Goal: Information Seeking & Learning: Check status

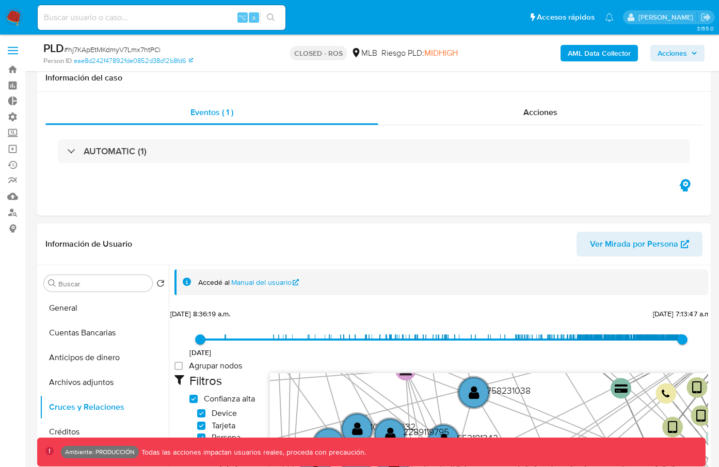
select select "10"
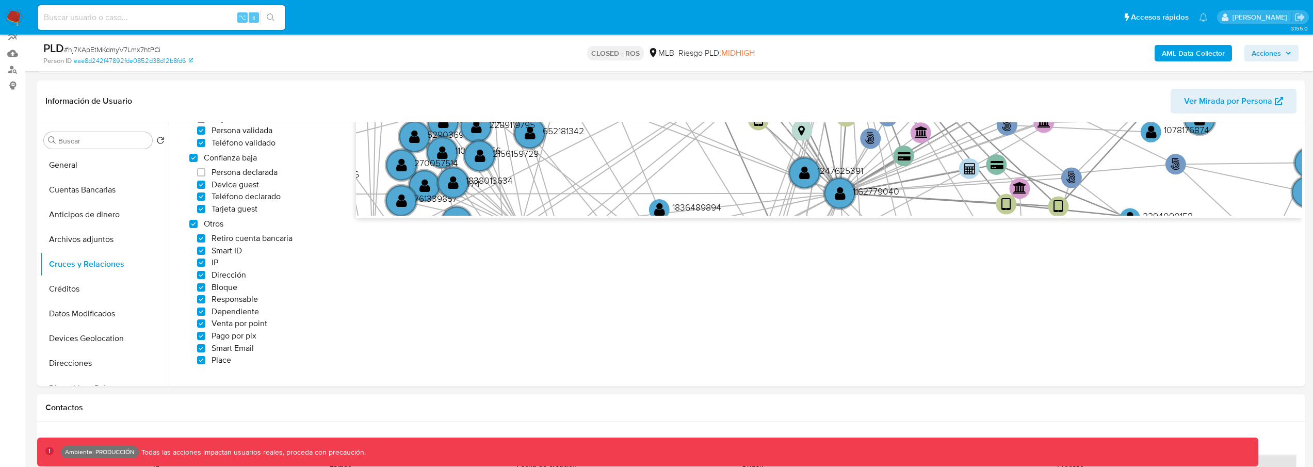
scroll to position [164, 0]
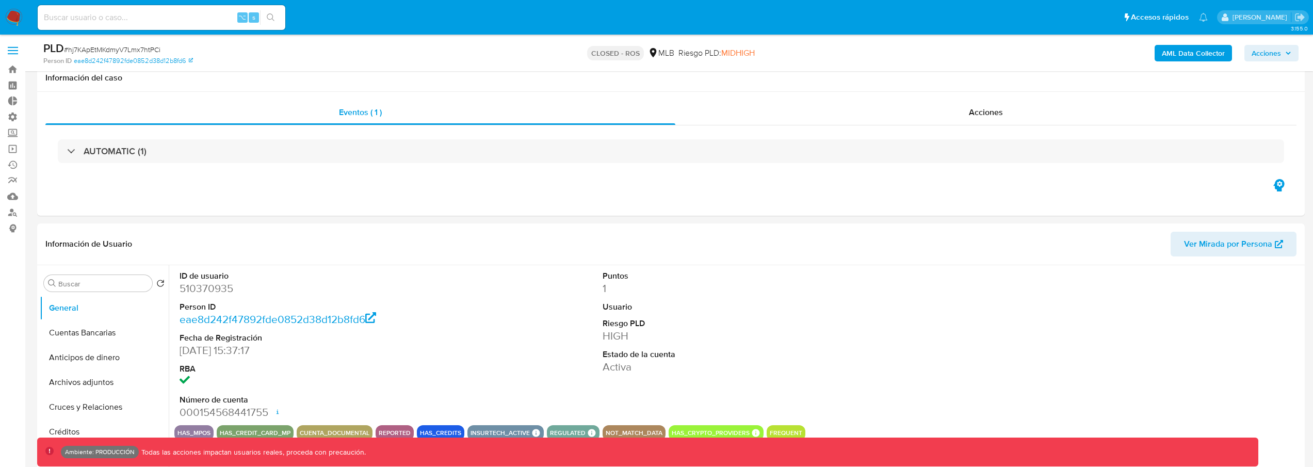
select select "10"
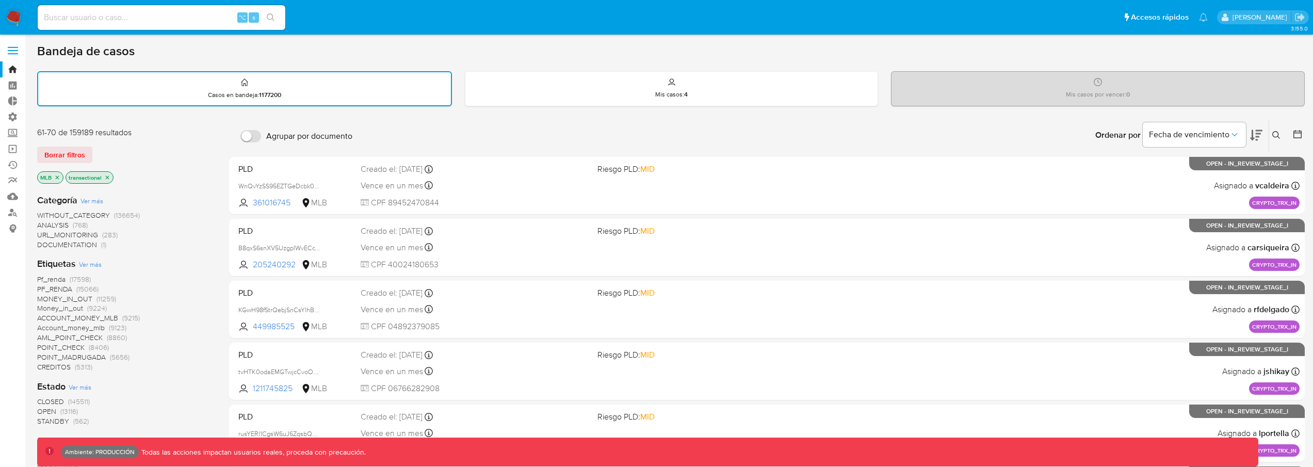
scroll to position [358, 0]
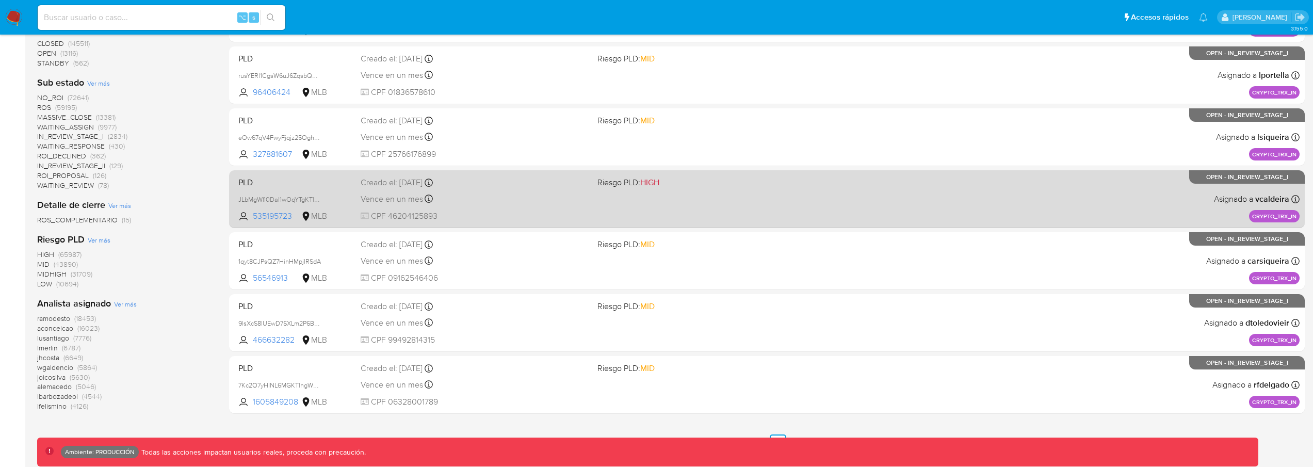
click at [630, 194] on div "PLD JLbMgWfI0DaI1wOqYTgKTlPq 535195723 MLB Riesgo PLD: HIGH Creado el: 19/08/20…" at bounding box center [766, 199] width 1065 height 52
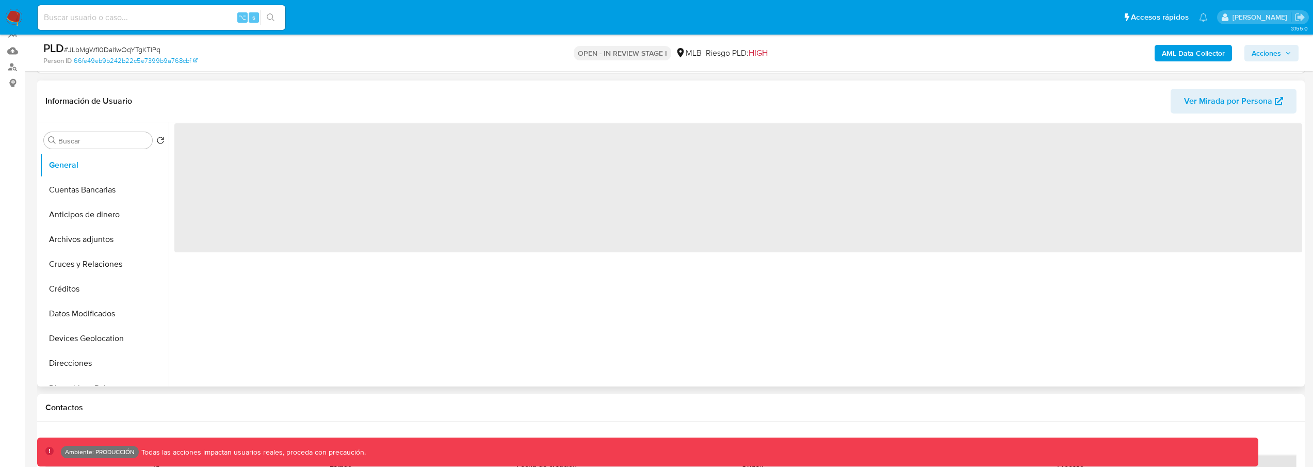
scroll to position [151, 0]
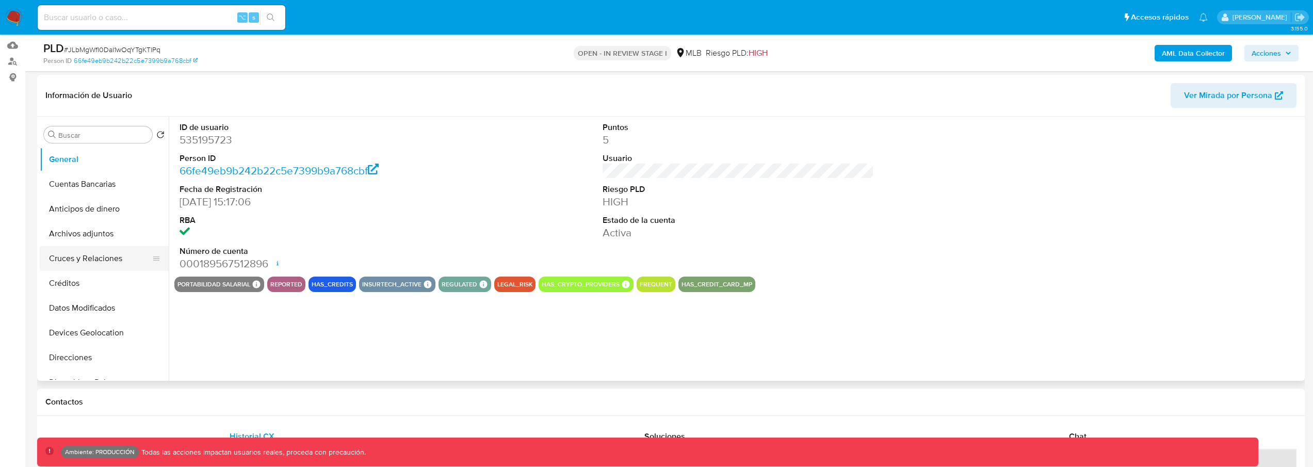
select select "10"
click at [112, 263] on button "Cruces y Relaciones" at bounding box center [100, 258] width 121 height 25
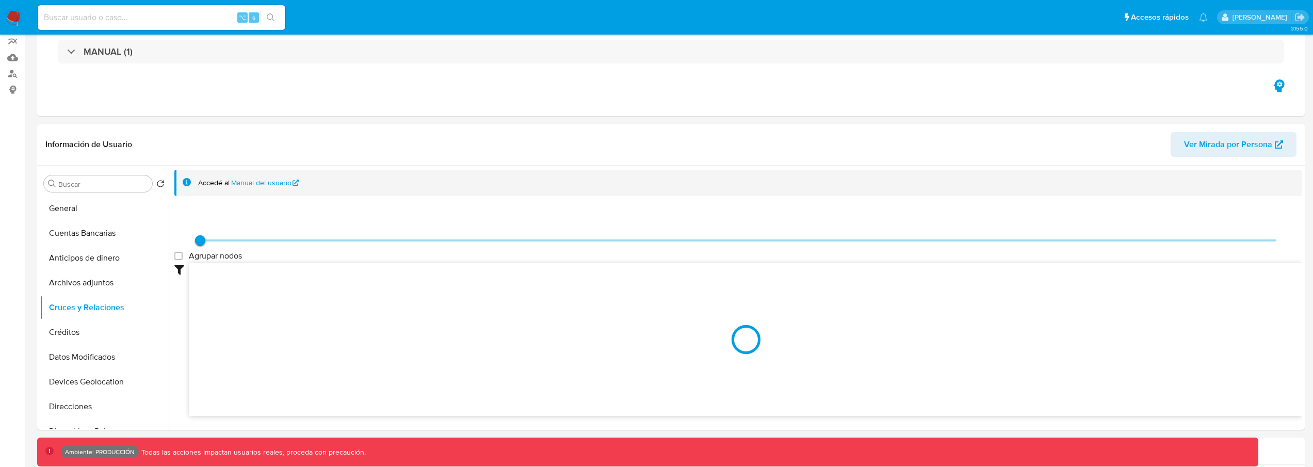
scroll to position [203, 0]
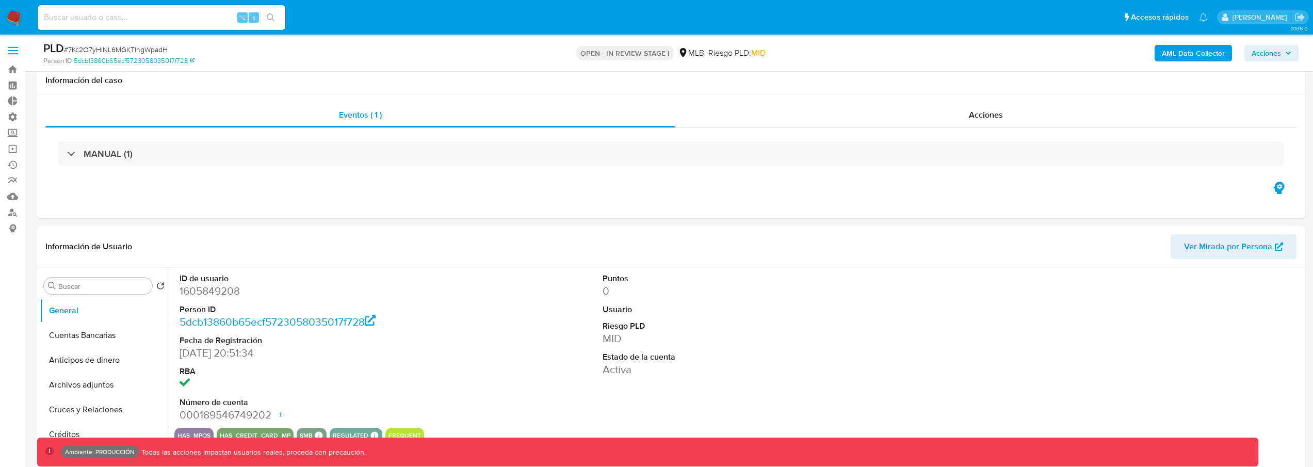
select select "10"
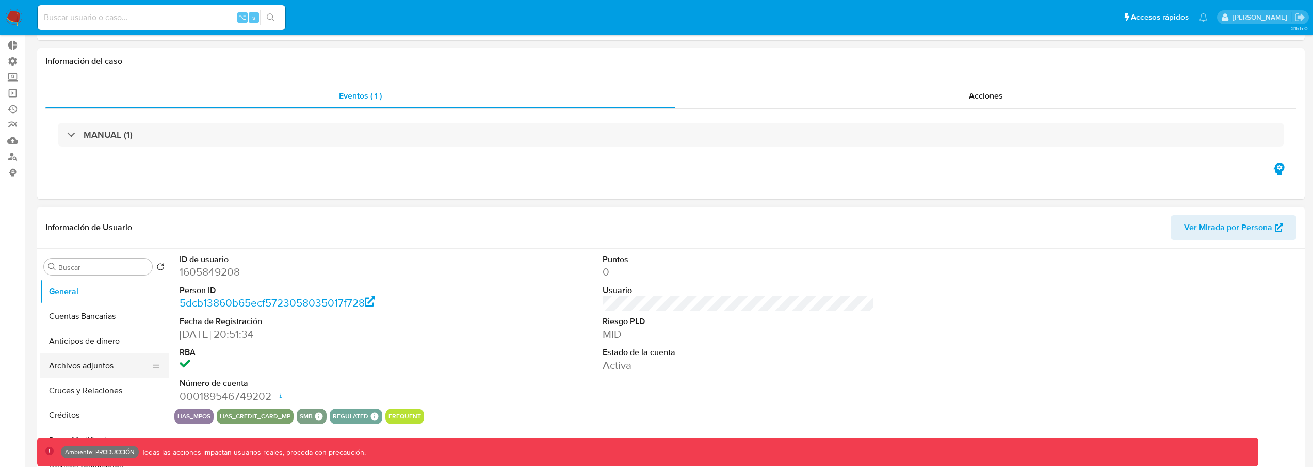
scroll to position [73, 0]
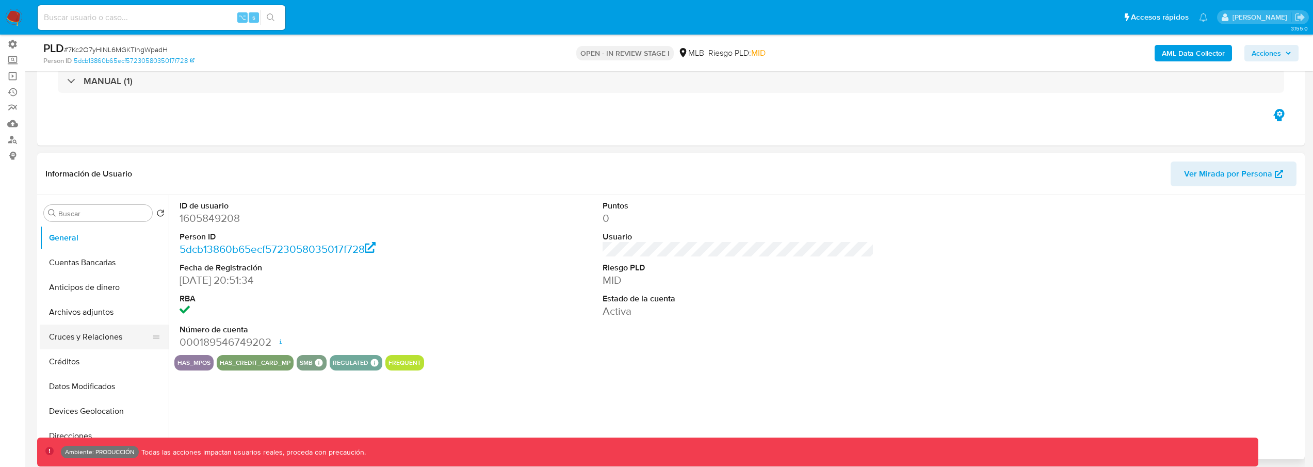
click at [78, 334] on button "Cruces y Relaciones" at bounding box center [100, 336] width 121 height 25
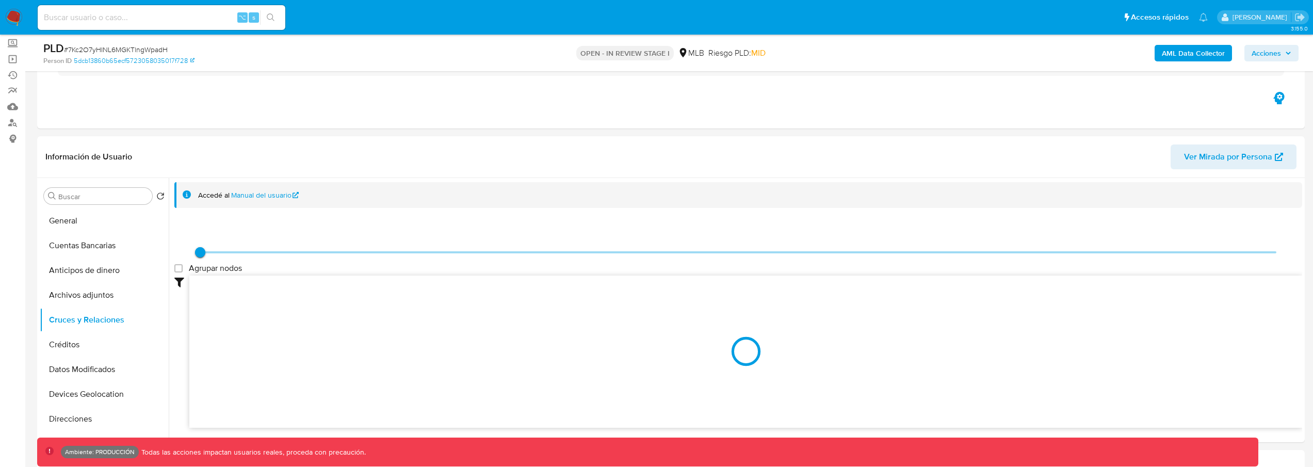
scroll to position [91, 0]
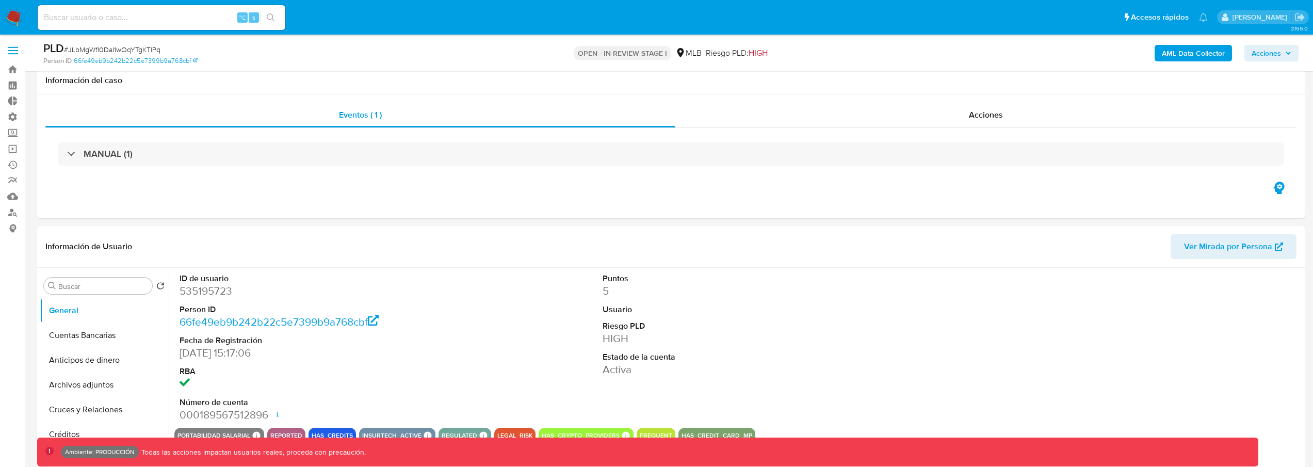
select select "10"
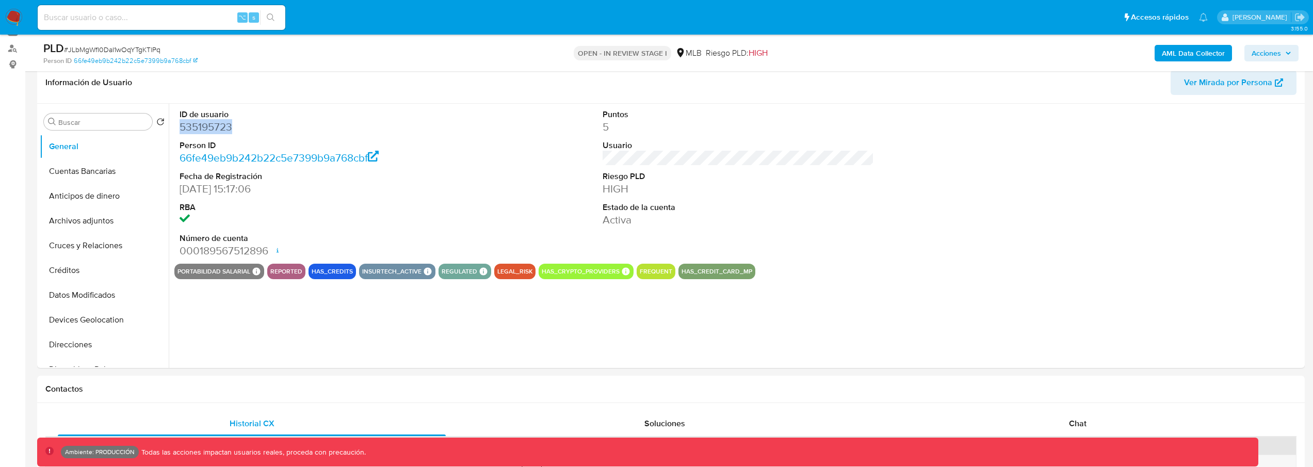
scroll to position [164, 0]
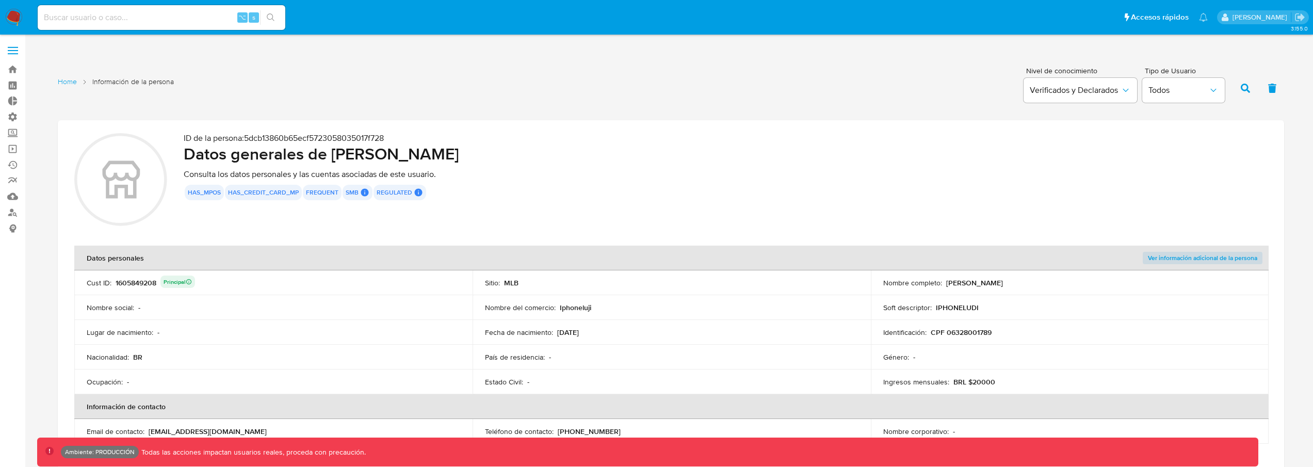
scroll to position [1362, 0]
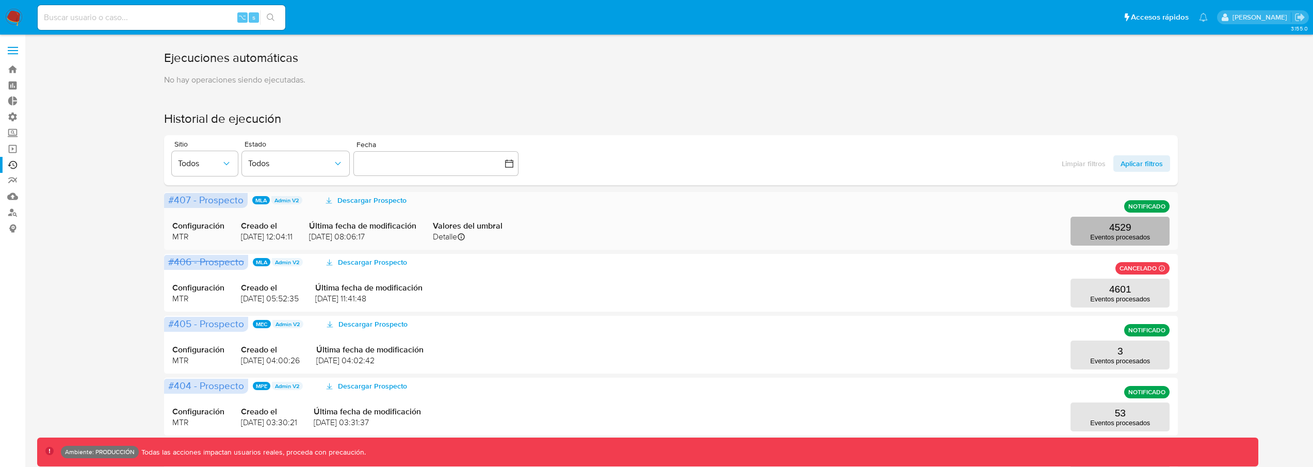
click at [1094, 220] on button "4529 Eventos procesados" at bounding box center [1119, 231] width 99 height 29
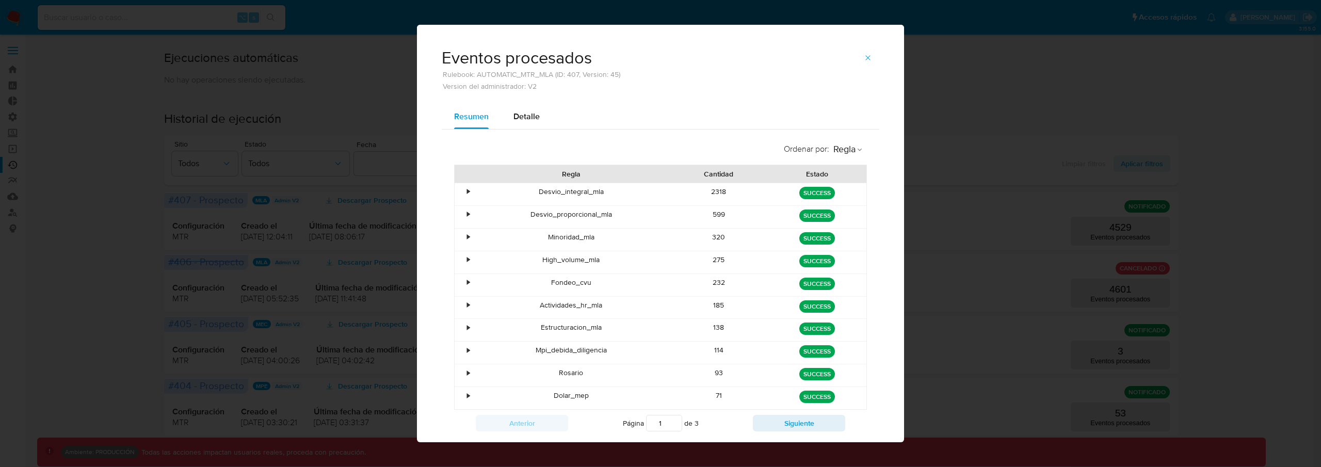
click at [467, 192] on div "•" at bounding box center [468, 192] width 3 height 10
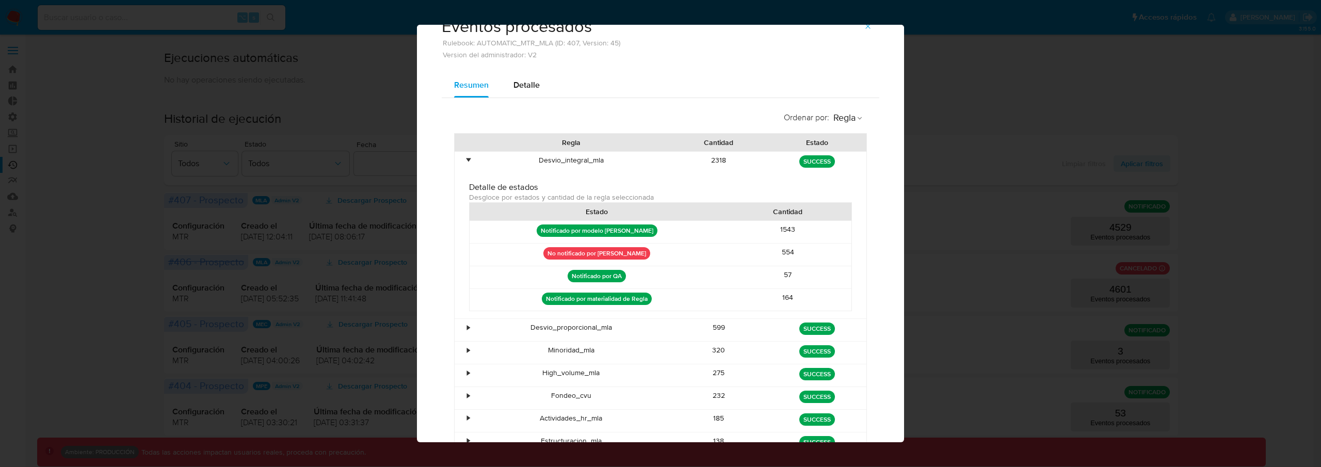
scroll to position [7, 0]
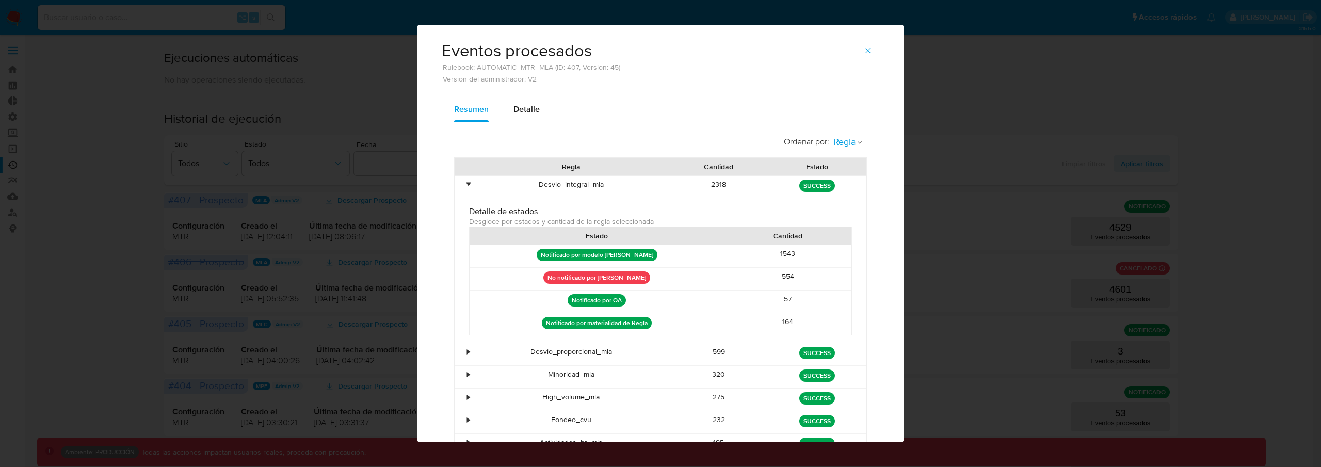
click at [838, 136] on span "Regla" at bounding box center [844, 142] width 22 height 12
click at [838, 157] on div "Estado" at bounding box center [845, 165] width 24 height 25
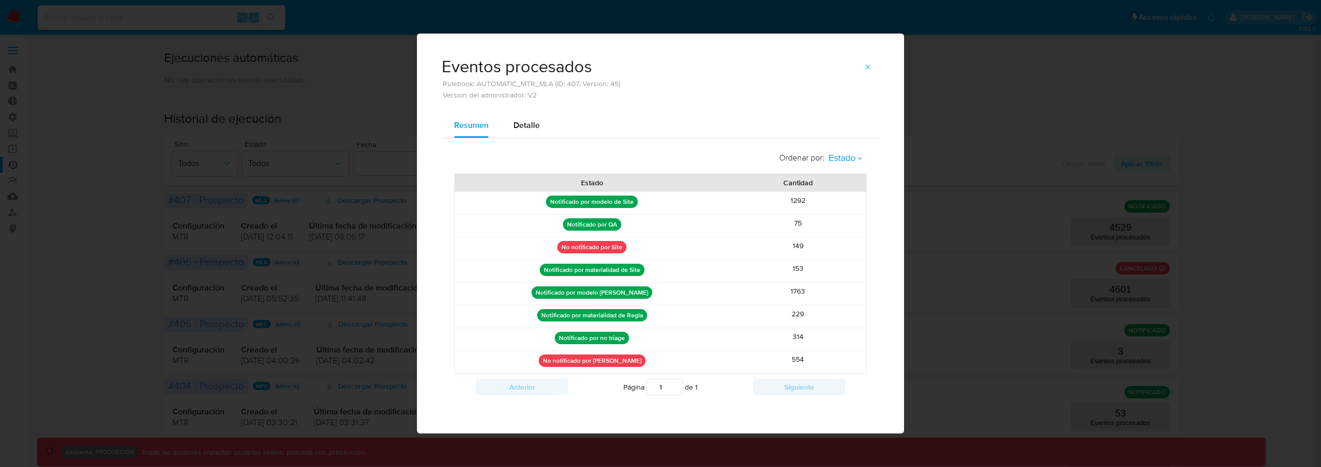
click at [862, 158] on icon "button" at bounding box center [859, 158] width 6 height 6
click at [843, 164] on div "Regla" at bounding box center [840, 156] width 25 height 25
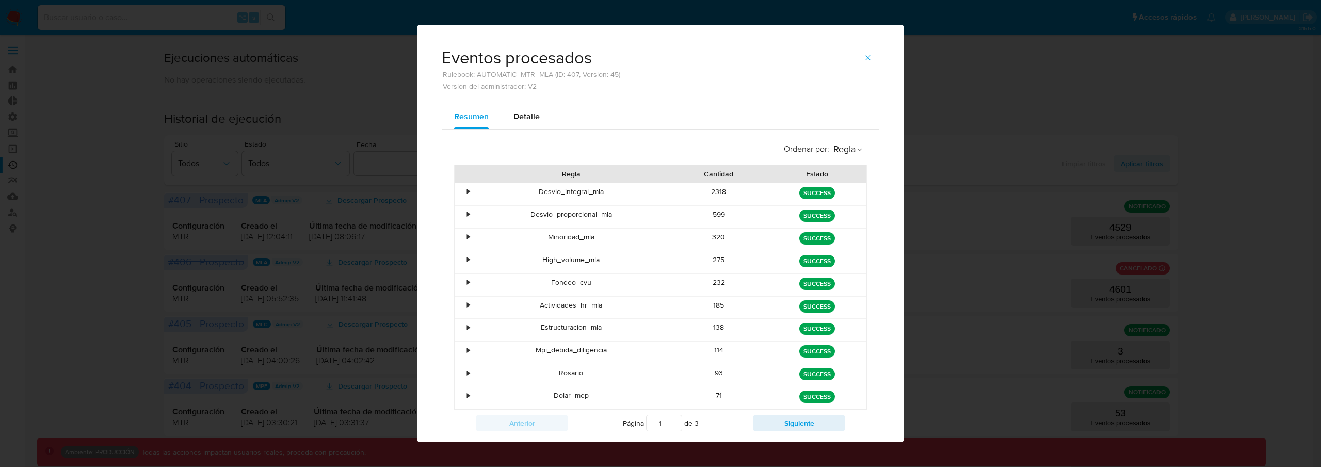
click at [474, 193] on div "Desvio_integral_mla" at bounding box center [570, 194] width 197 height 22
click at [472, 193] on div "Desvio_integral_mla" at bounding box center [570, 194] width 197 height 22
click at [467, 193] on div "•" at bounding box center [463, 194] width 18 height 22
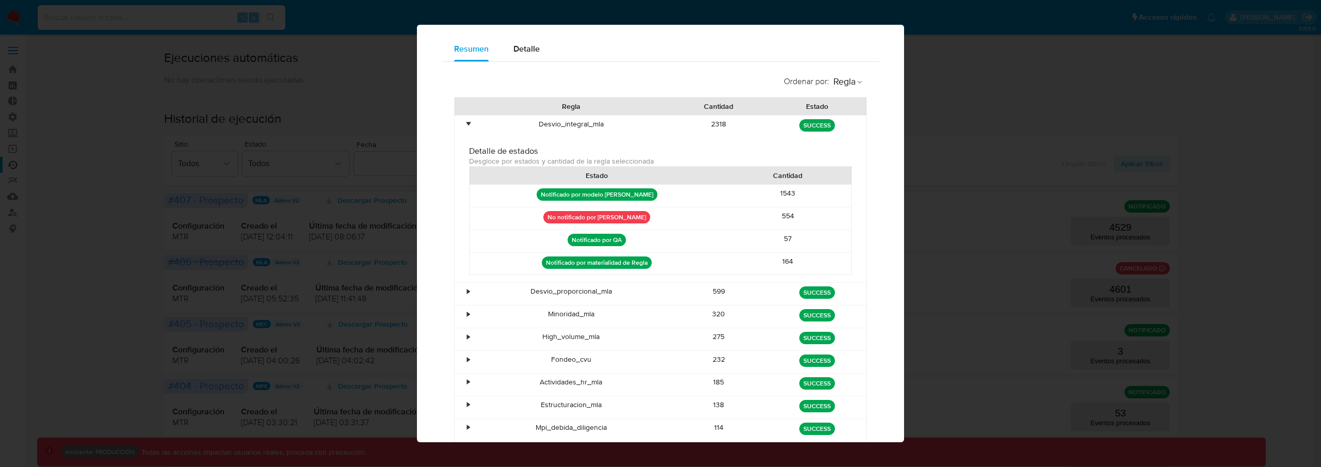
scroll to position [77, 0]
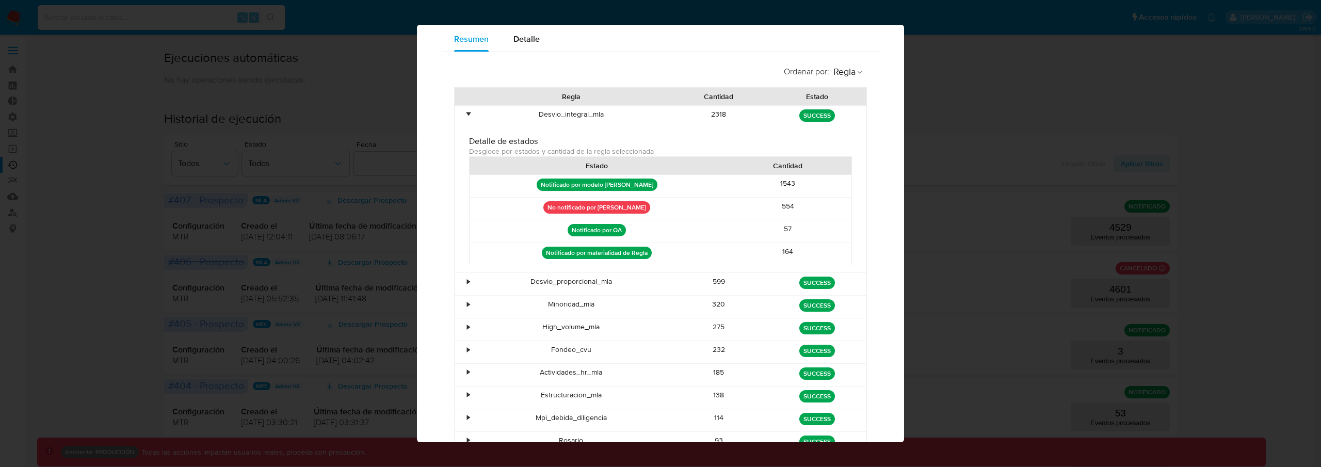
click at [458, 282] on div "•" at bounding box center [463, 284] width 18 height 22
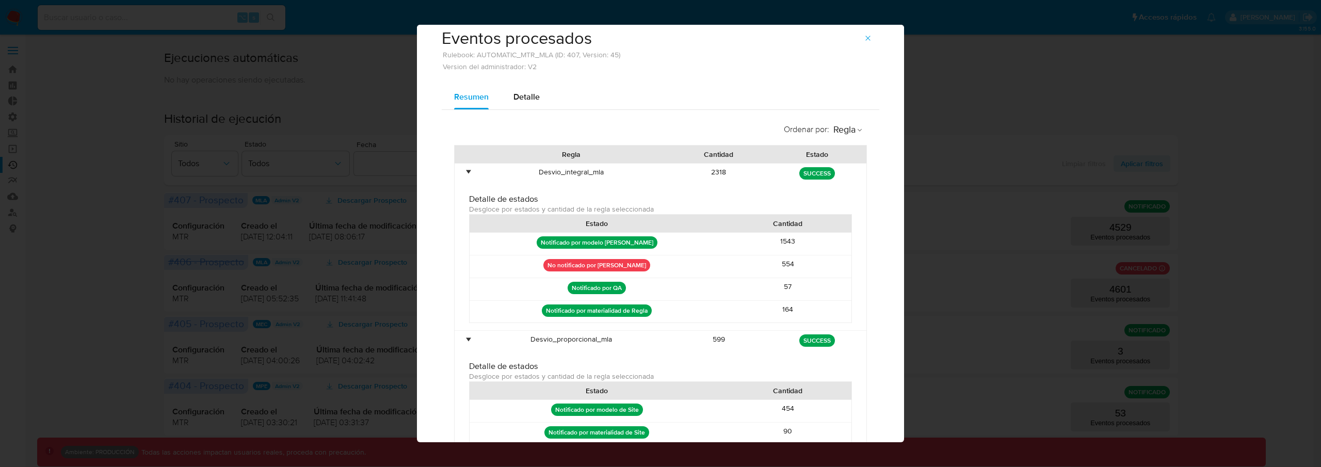
scroll to position [0, 0]
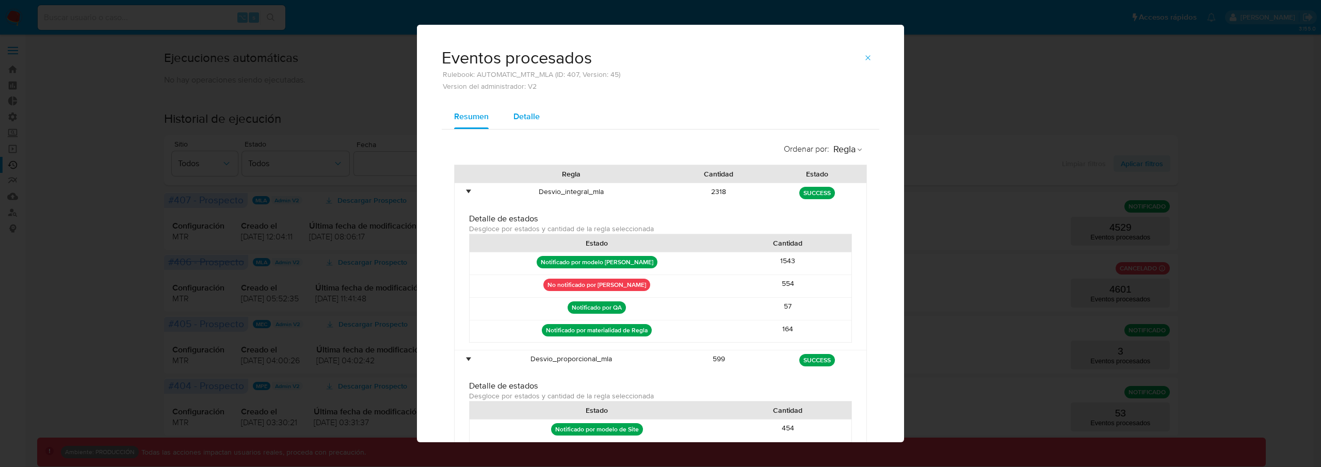
click at [526, 123] on div "Detalle" at bounding box center [526, 116] width 26 height 25
select select "10"
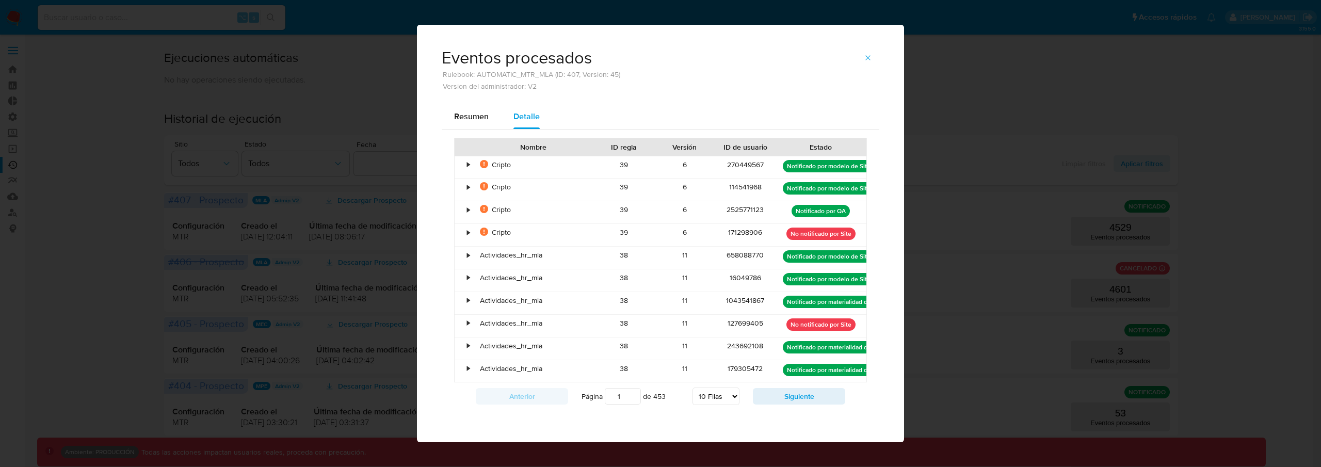
click at [466, 237] on div "•" at bounding box center [463, 235] width 18 height 22
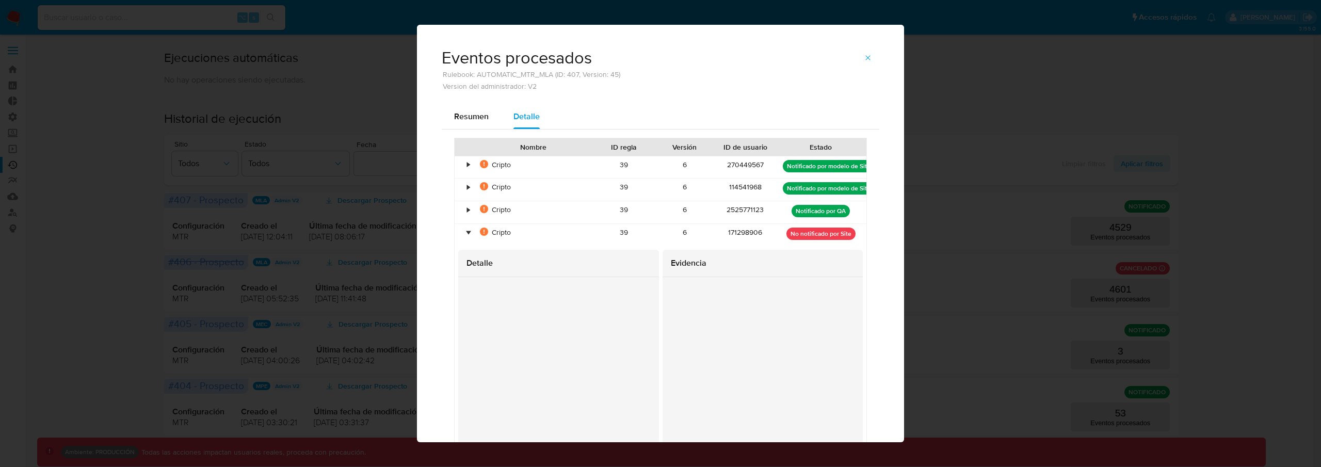
click at [465, 236] on div "•" at bounding box center [463, 235] width 18 height 22
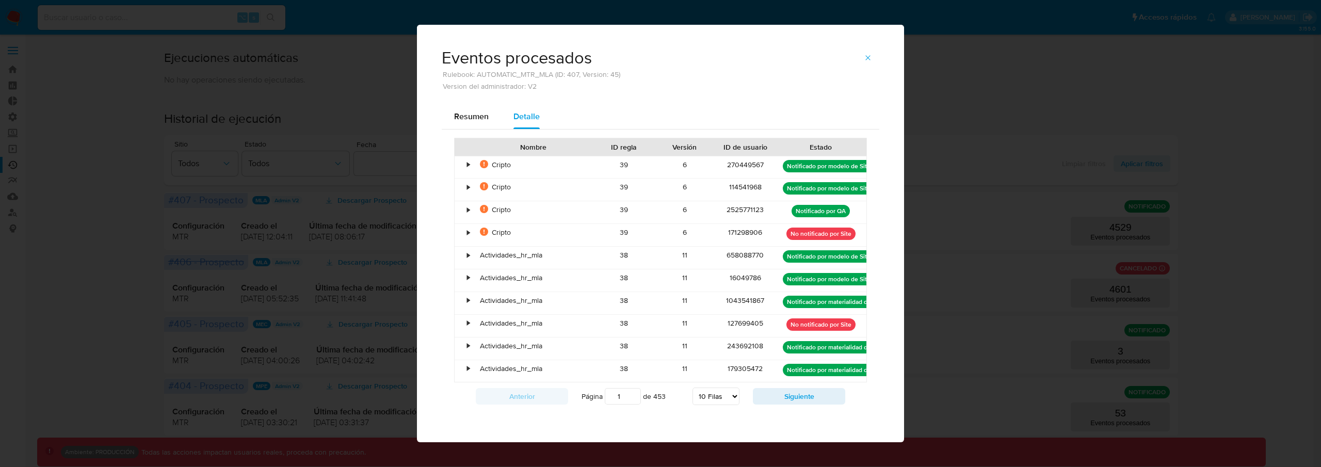
click at [467, 257] on div "•" at bounding box center [468, 255] width 3 height 10
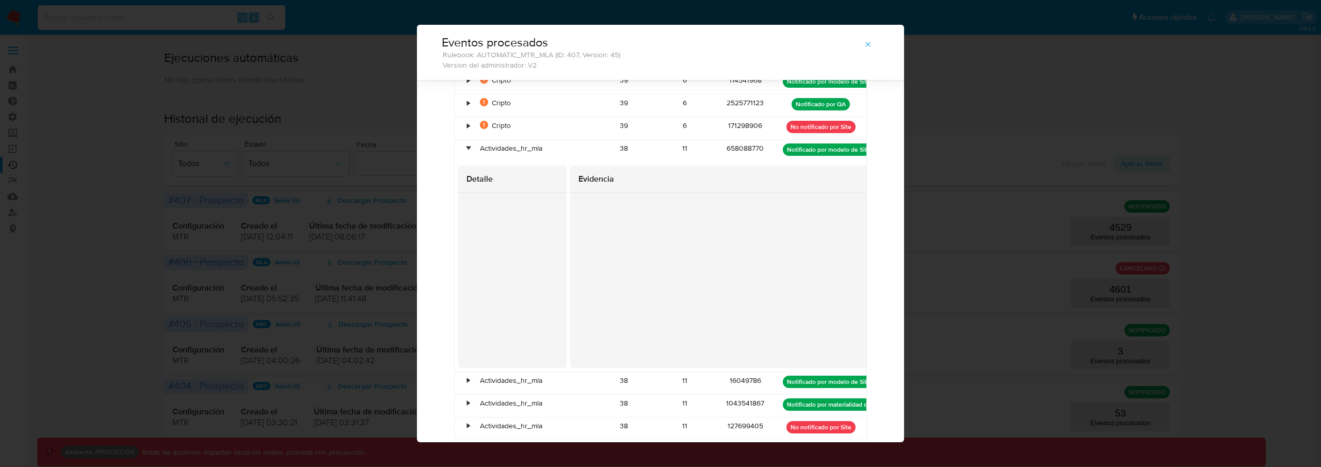
click at [428, 270] on div "Resumen Detalle Nombre ID regla Versión ID de usuario Estado • La evidencia del…" at bounding box center [660, 271] width 487 height 549
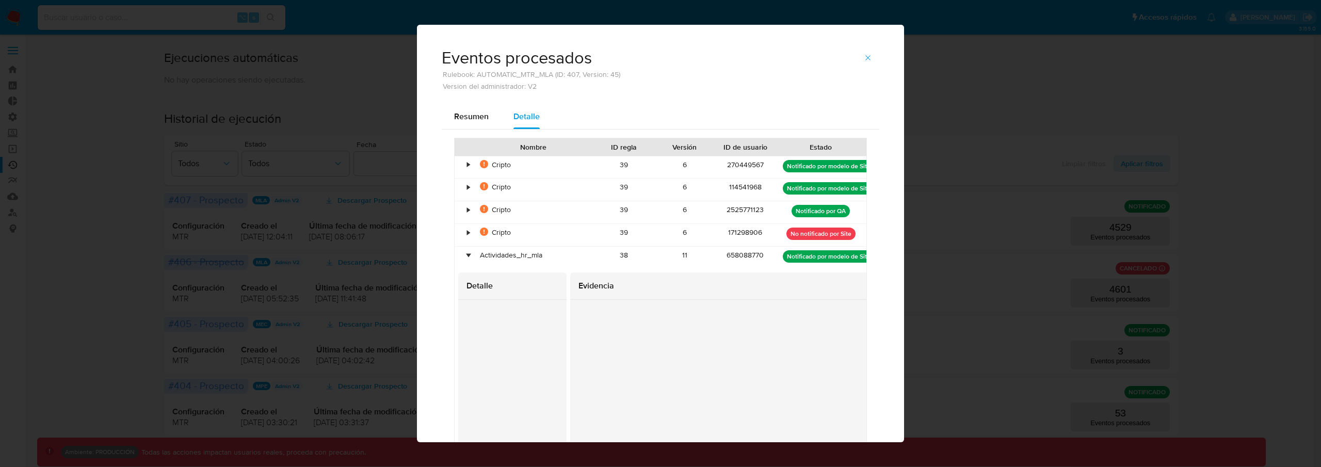
click at [735, 252] on div "658088770" at bounding box center [745, 258] width 60 height 22
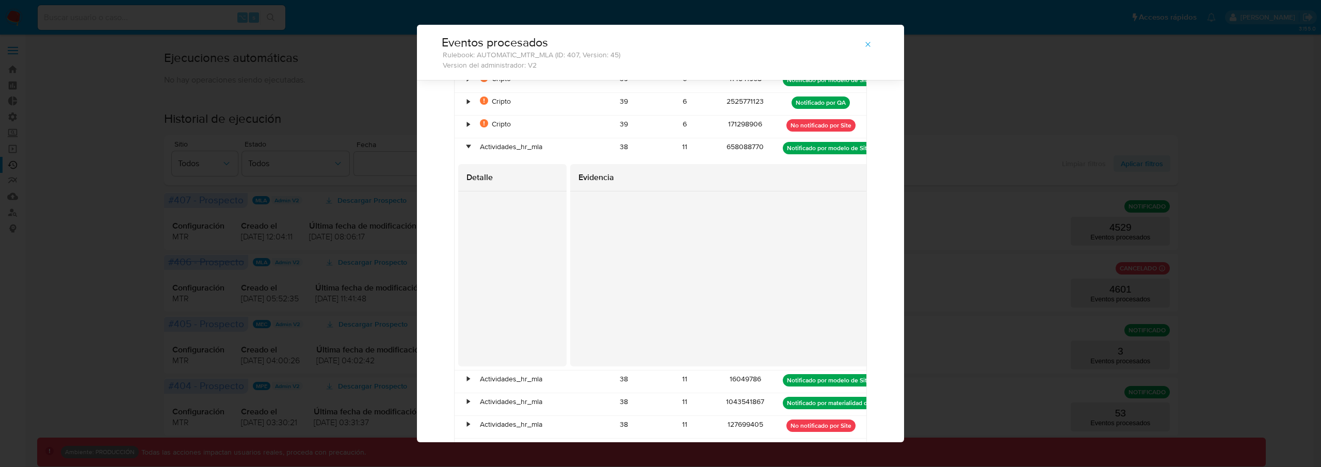
scroll to position [128, 0]
